Goal: Task Accomplishment & Management: Manage account settings

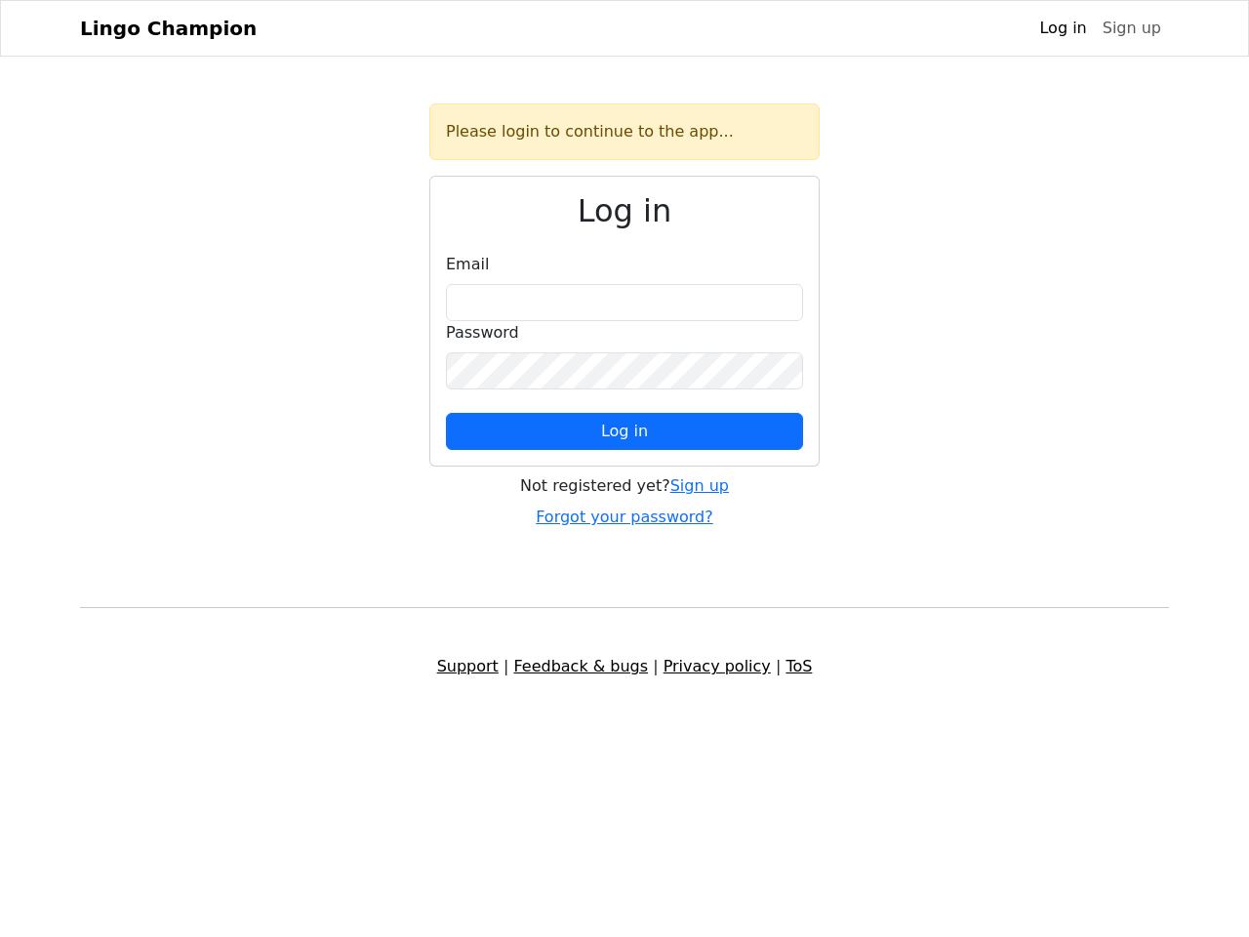
click at [624, 431] on span "Log in" at bounding box center [624, 430] width 47 height 19
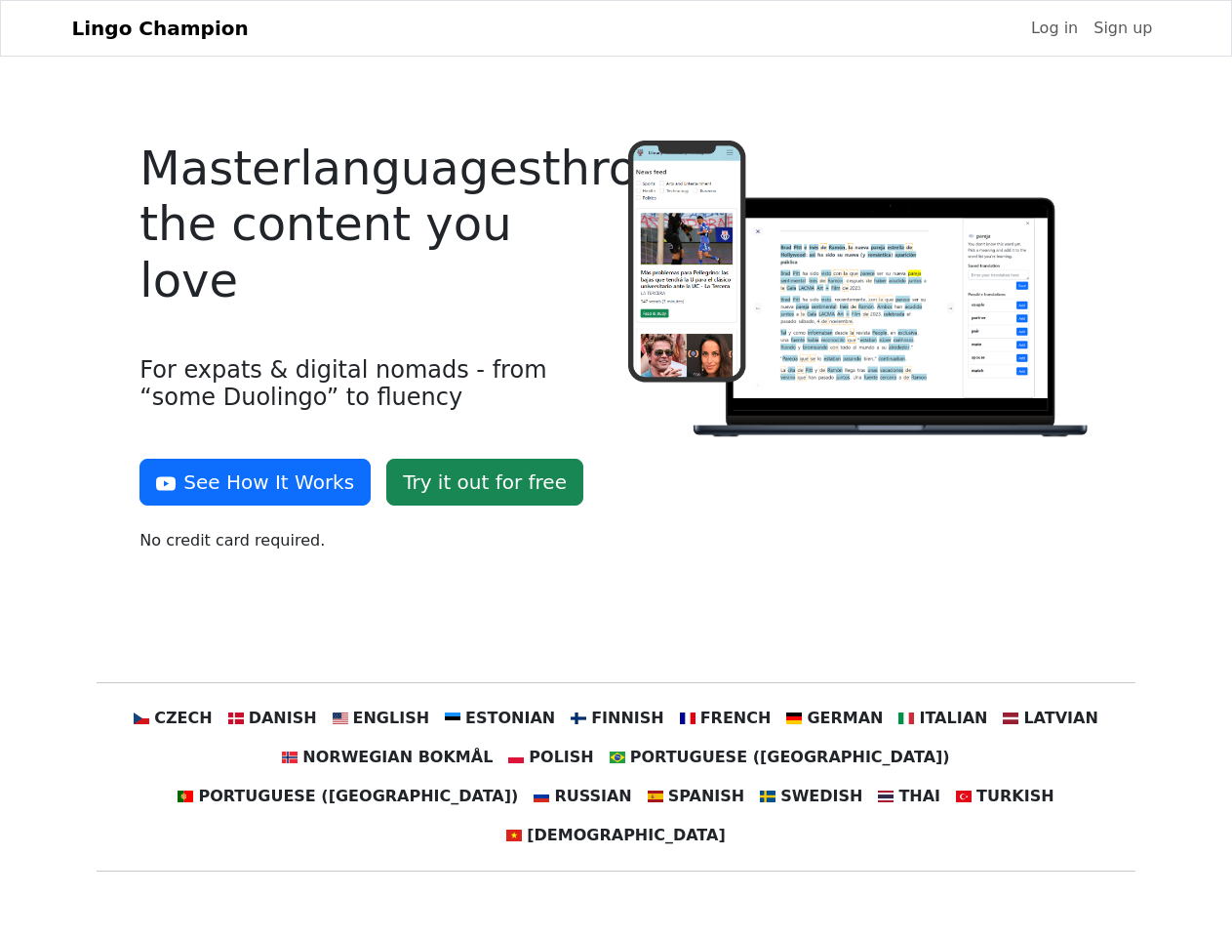
click at [617, 468] on div at bounding box center [861, 353] width 488 height 427
click at [248, 482] on button "See How It Works" at bounding box center [255, 482] width 231 height 47
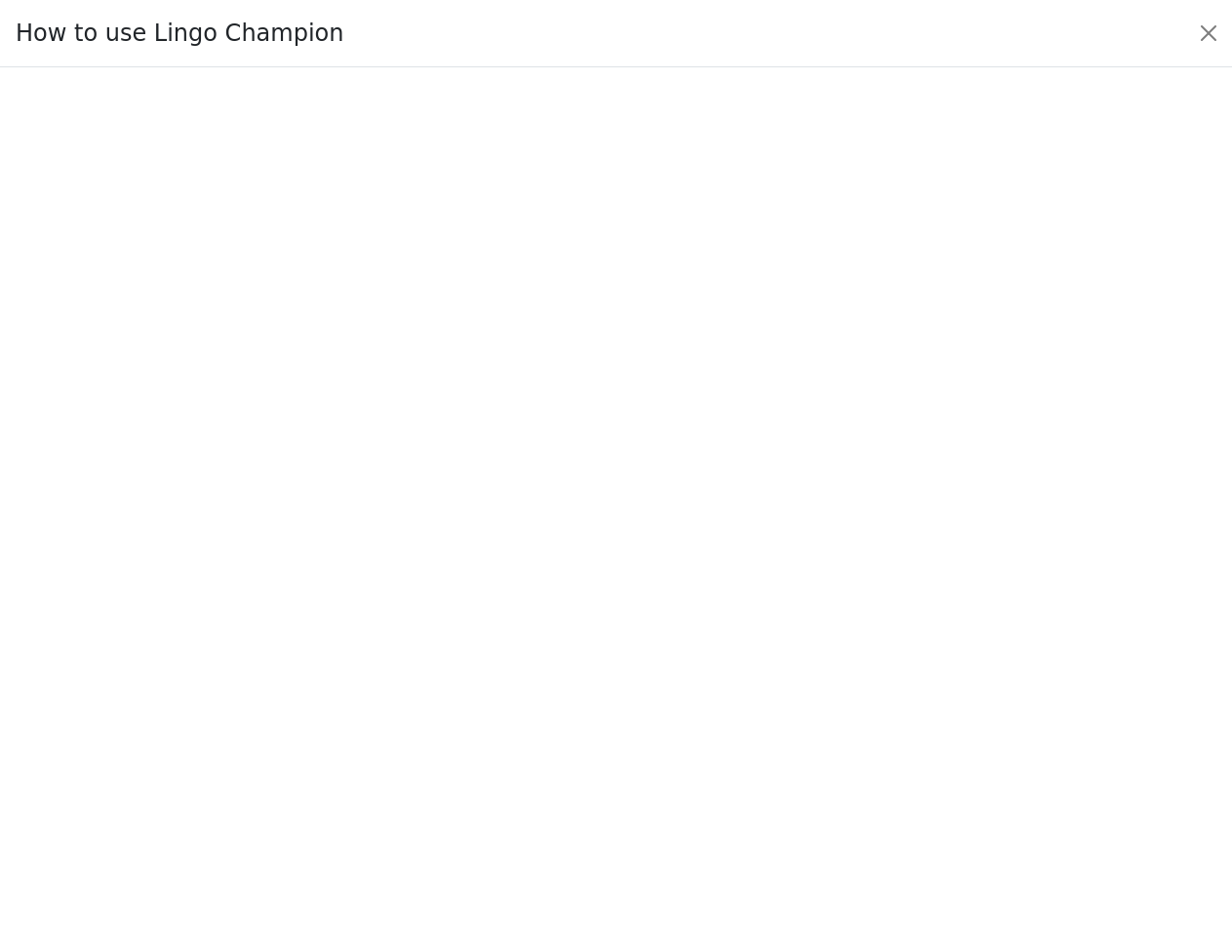
click at [210, 718] on div at bounding box center [616, 501] width 1140 height 675
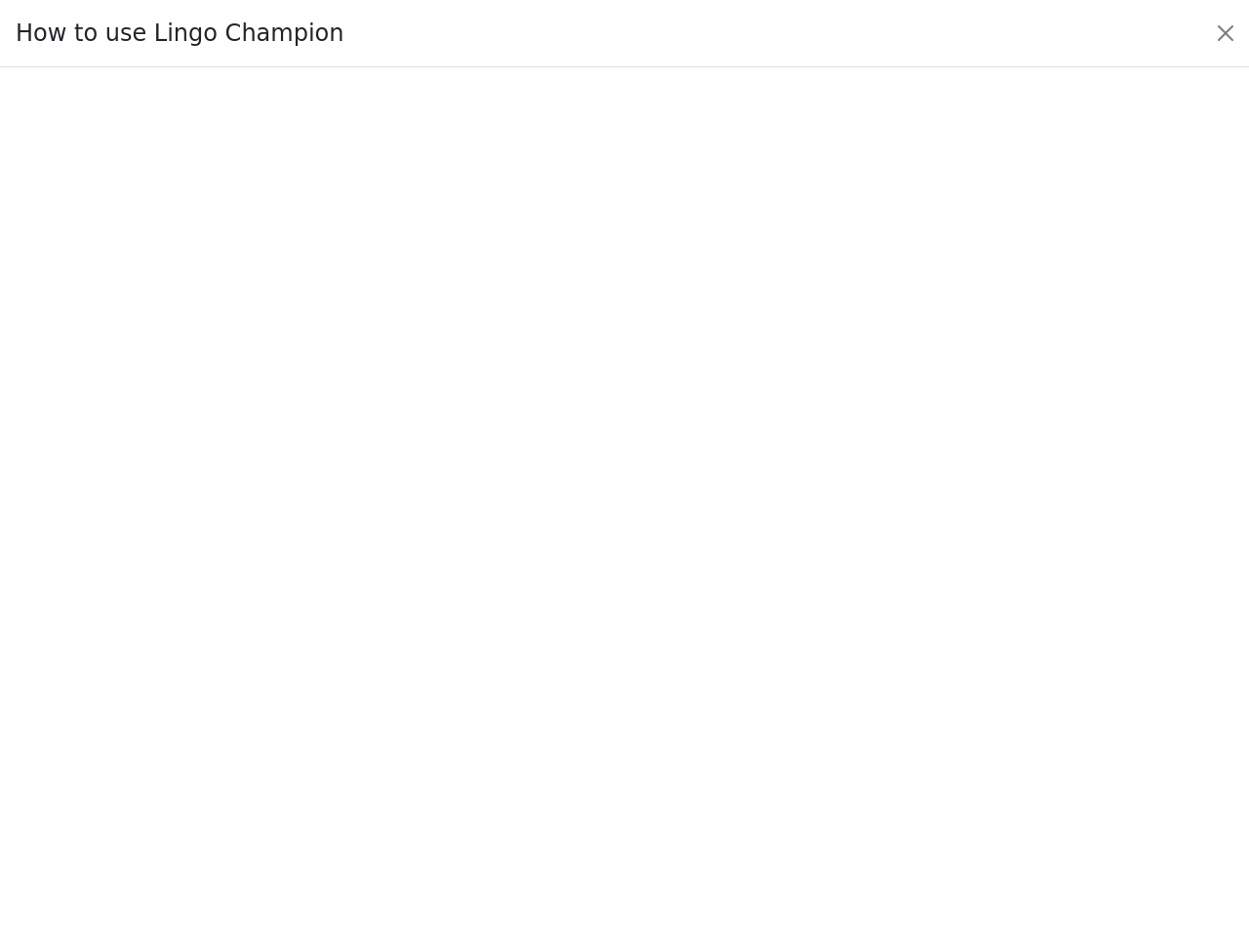
click at [301, 718] on div at bounding box center [624, 502] width 1157 height 685
click at [400, 718] on div at bounding box center [624, 502] width 1157 height 685
click at [507, 718] on div at bounding box center [624, 502] width 1157 height 685
click at [615, 718] on div at bounding box center [624, 502] width 1157 height 685
click at [712, 718] on div at bounding box center [624, 502] width 1157 height 685
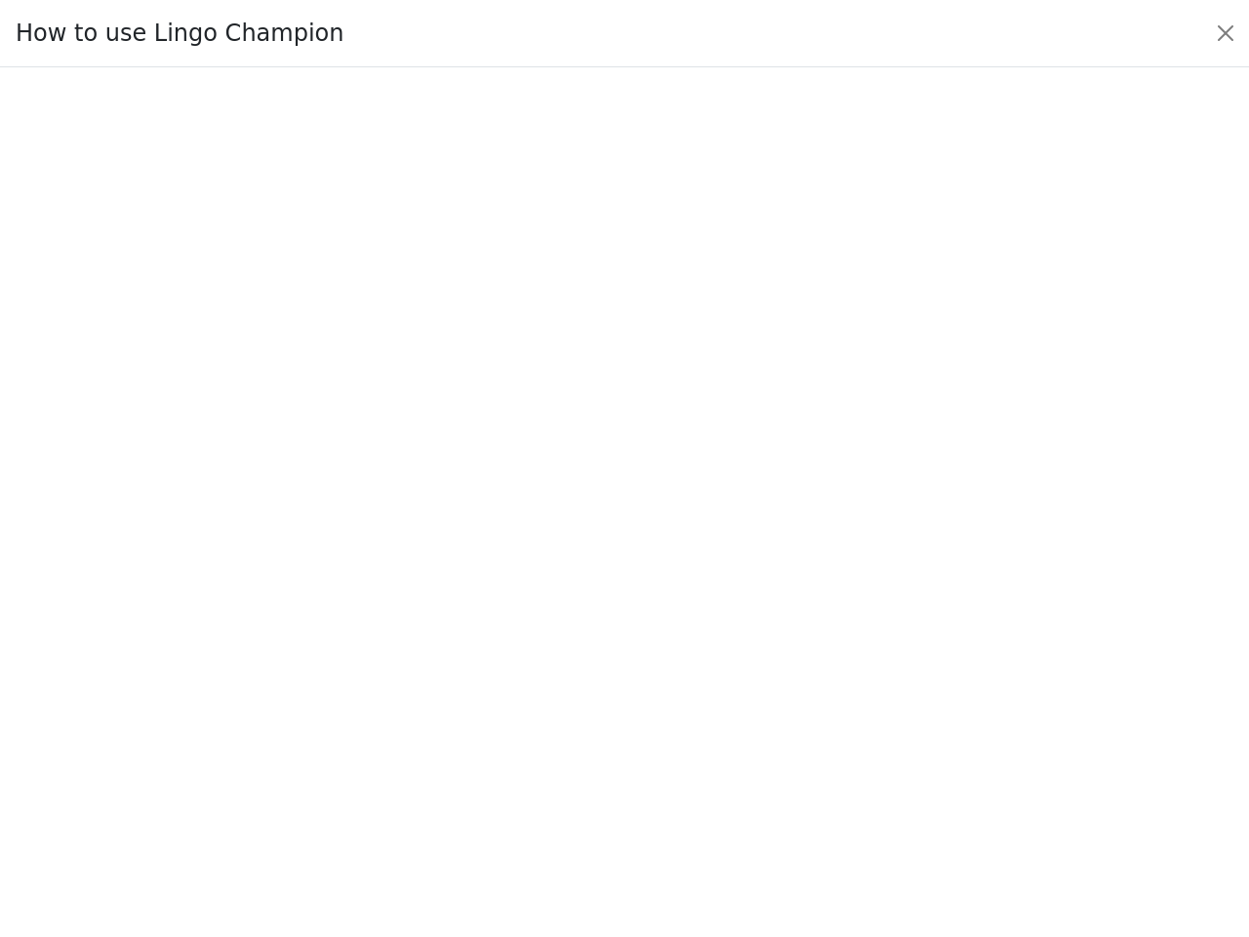
click at [813, 718] on div at bounding box center [624, 502] width 1157 height 685
click at [913, 718] on div at bounding box center [624, 502] width 1157 height 685
